Goal: Information Seeking & Learning: Find specific fact

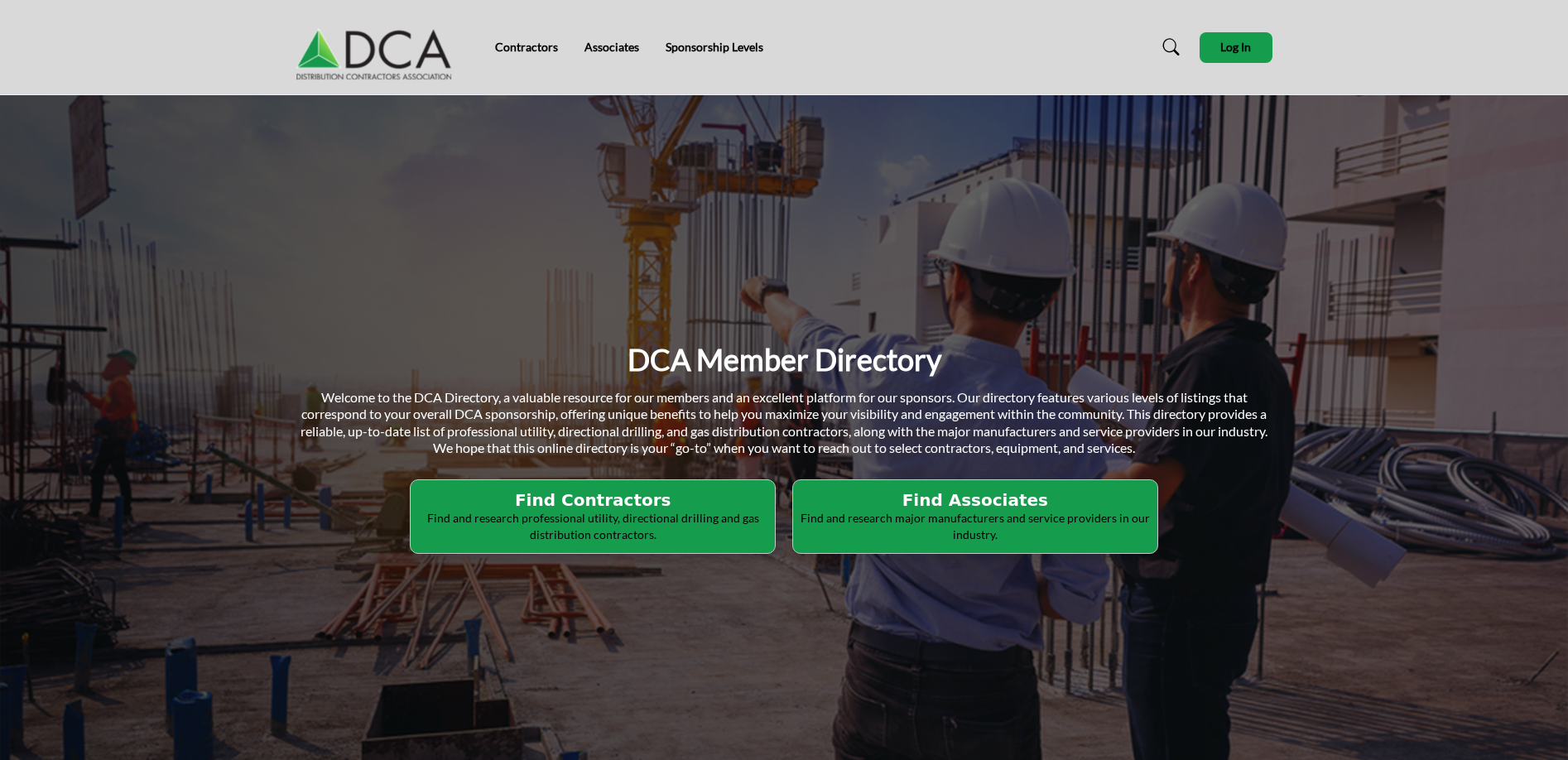
click at [623, 511] on p "Find and research professional utility, directional drilling and gas distributi…" at bounding box center [592, 527] width 354 height 33
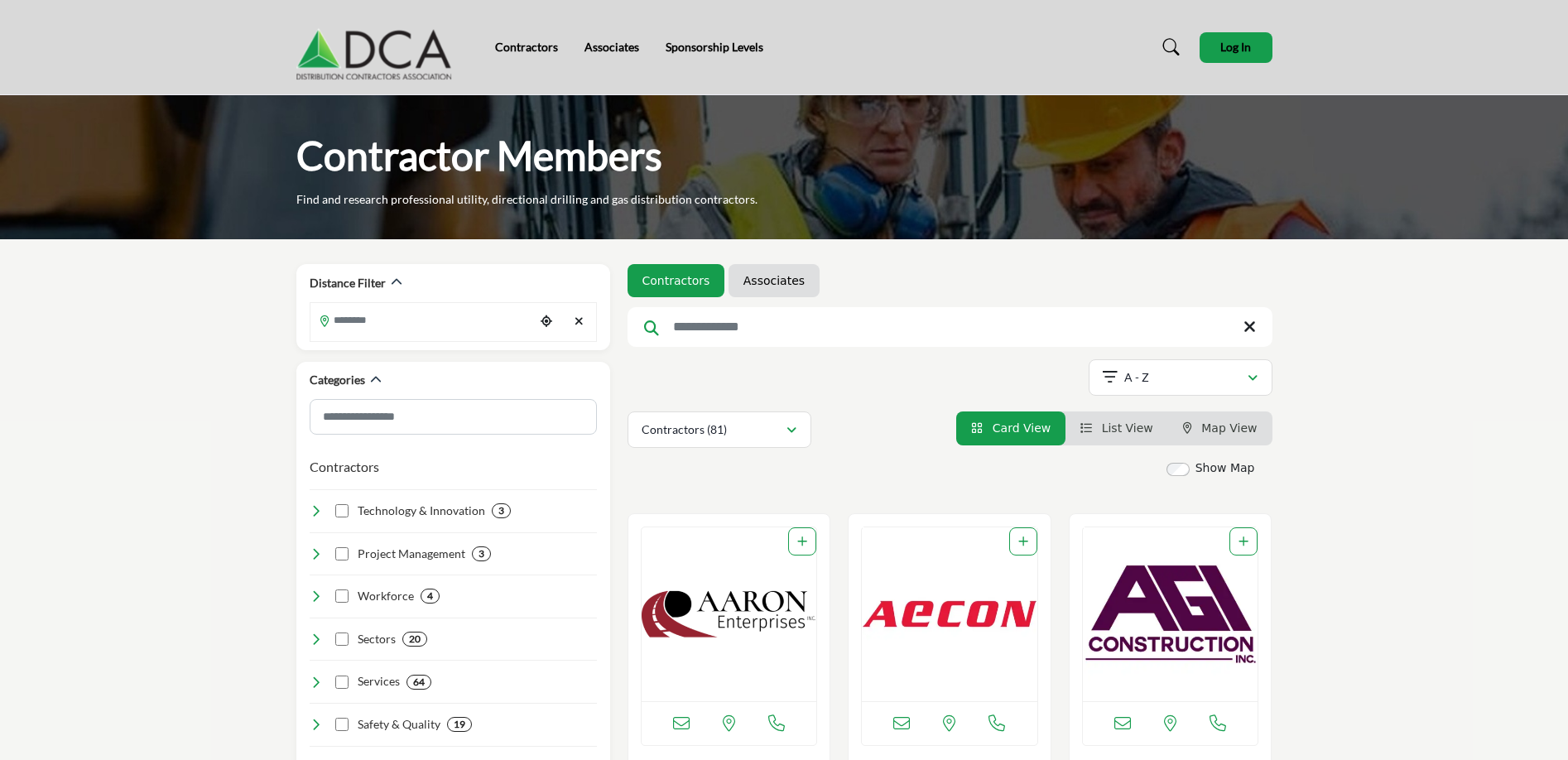
click at [771, 332] on input "Search Keyword" at bounding box center [949, 327] width 644 height 40
type input "******"
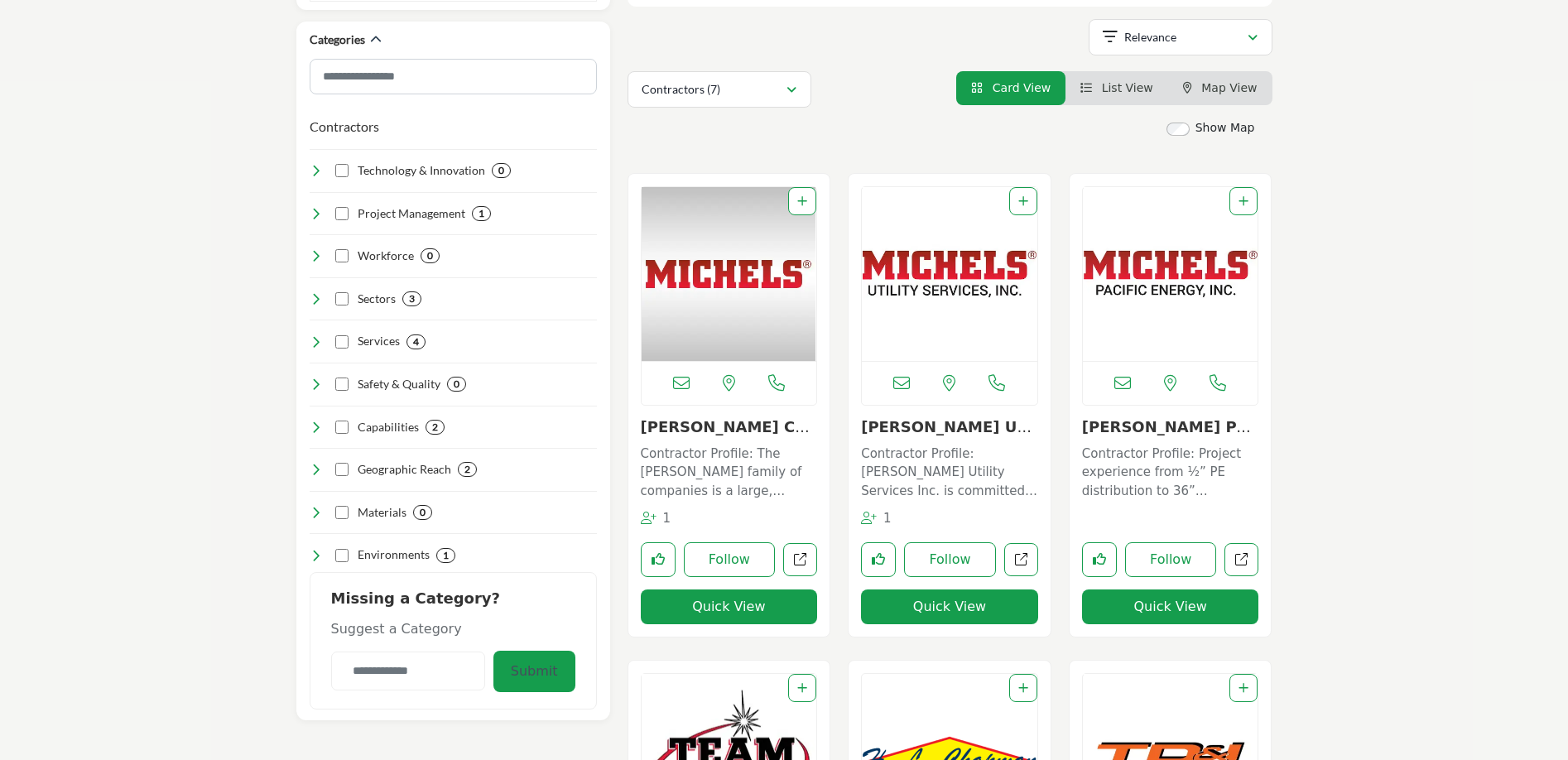
scroll to position [240, 0]
